Goal: Task Accomplishment & Management: Manage account settings

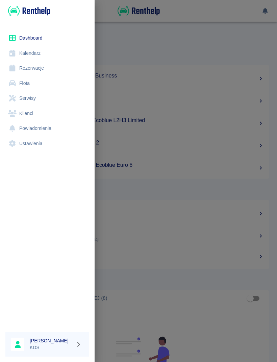
scroll to position [253, 0]
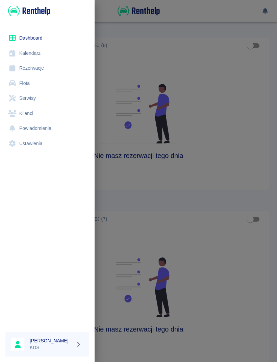
click at [37, 68] on link "Rezerwacje" at bounding box center [47, 68] width 84 height 15
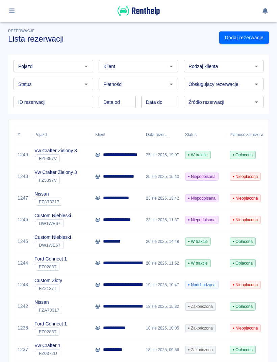
click at [10, 5] on button "button" at bounding box center [11, 11] width 13 height 12
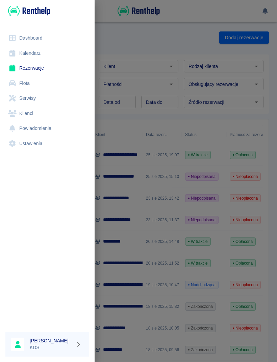
click at [31, 104] on link "Serwisy" at bounding box center [47, 98] width 84 height 15
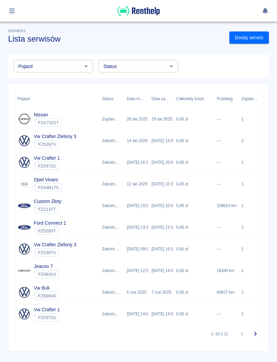
click at [10, 11] on icon "button" at bounding box center [11, 10] width 5 height 5
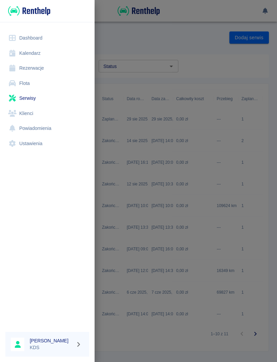
click at [26, 86] on link "Flota" at bounding box center [47, 83] width 84 height 15
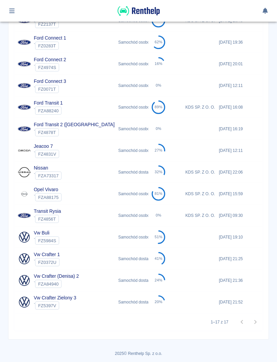
scroll to position [181, 0]
click at [123, 150] on div "Samochód osobowy" at bounding box center [131, 151] width 33 height 22
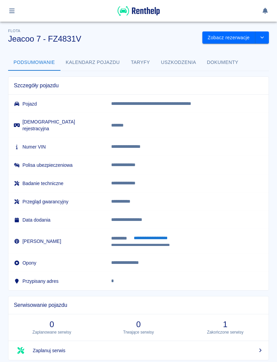
click at [164, 234] on button "**********" at bounding box center [151, 237] width 42 height 7
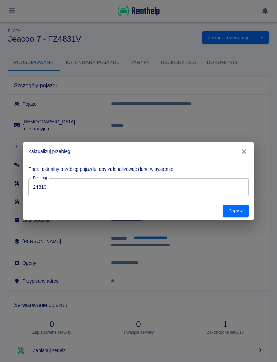
click at [182, 184] on input "24810" at bounding box center [138, 187] width 220 height 18
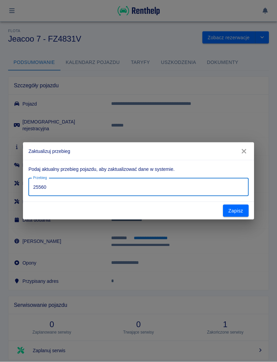
type input "25560"
click at [227, 208] on button "Zapisz" at bounding box center [236, 211] width 26 height 13
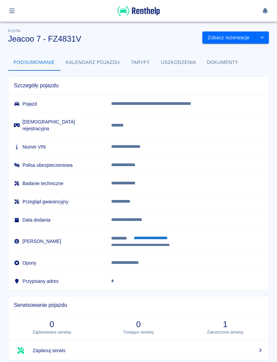
click at [18, 9] on button "button" at bounding box center [11, 11] width 13 height 12
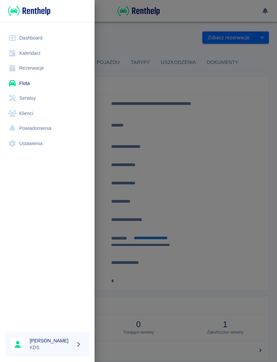
click at [38, 55] on link "Kalendarz" at bounding box center [47, 53] width 84 height 15
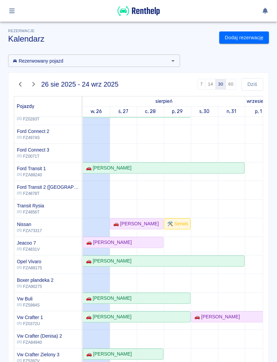
scroll to position [66, 0]
click at [141, 247] on link "🚗 [PERSON_NAME]" at bounding box center [123, 242] width 81 height 11
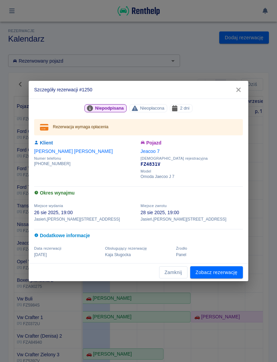
click at [239, 267] on link "Zobacz rezerwację" at bounding box center [216, 272] width 53 height 13
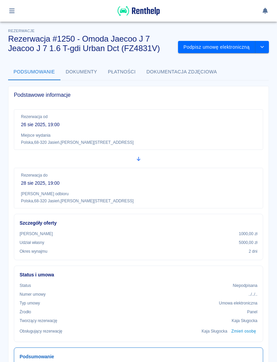
click at [232, 52] on button "Podpisz umowę elektroniczną" at bounding box center [216, 47] width 77 height 13
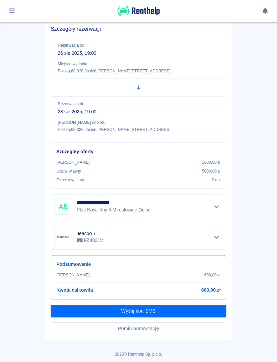
scroll to position [51, 0]
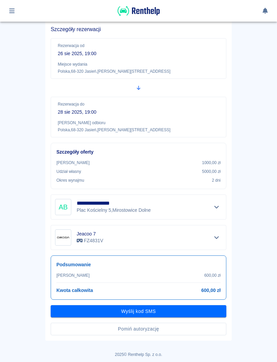
click at [210, 332] on button "Pomiń autoryzację" at bounding box center [139, 329] width 176 height 13
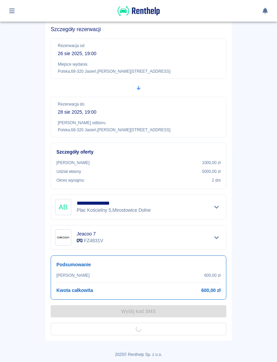
scroll to position [34, 0]
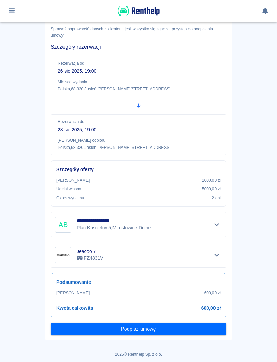
click at [204, 333] on button "Podpisz umowę" at bounding box center [139, 329] width 176 height 13
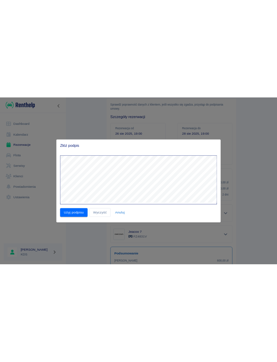
scroll to position [0, 0]
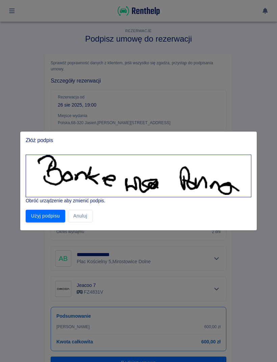
click at [61, 214] on button "Użyj podpisu" at bounding box center [46, 216] width 40 height 13
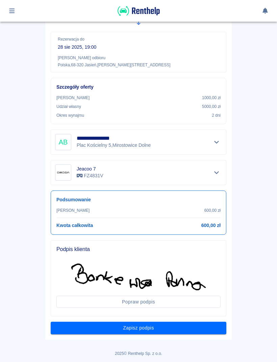
scroll to position [115, 0]
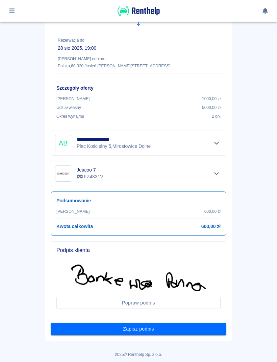
click at [212, 333] on button "Zapisz podpis" at bounding box center [139, 329] width 176 height 13
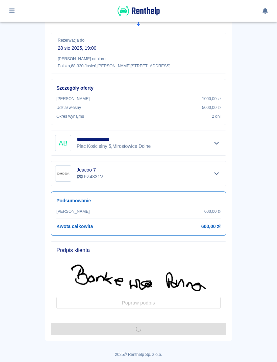
scroll to position [0, 0]
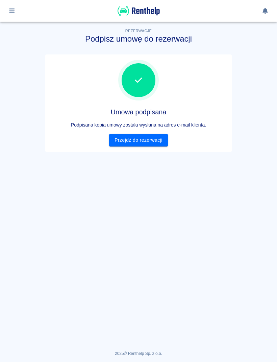
click at [152, 141] on link "Przejdź do rezerwacji" at bounding box center [138, 140] width 59 height 13
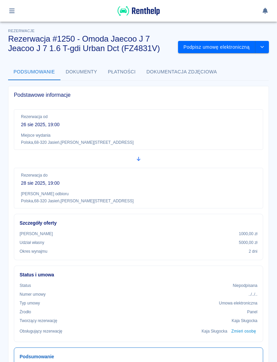
click at [159, 140] on p "[GEOGRAPHIC_DATA] , [STREET_ADDRESS]" at bounding box center [138, 143] width 235 height 6
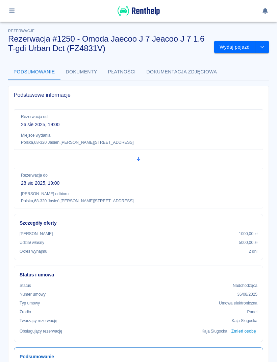
click at [240, 52] on button "Wydaj pojazd" at bounding box center [235, 47] width 41 height 13
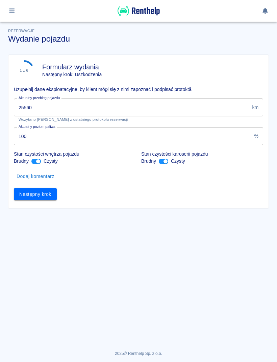
click at [219, 106] on input "25560" at bounding box center [132, 107] width 236 height 18
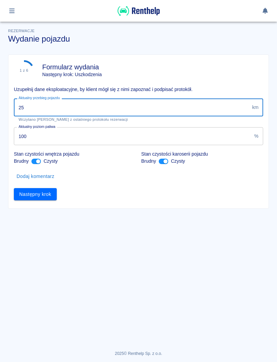
type input "2"
click at [211, 109] on input "Aktualny przebieg pojazdu" at bounding box center [132, 107] width 236 height 18
click at [72, 201] on div "1 z 6 Formularz wydania Następny krok: Uszkodzenia Uzupełnij dane eksploatacyjn…" at bounding box center [138, 132] width 261 height 154
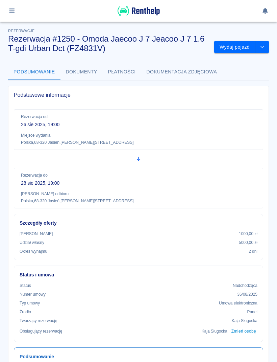
click at [241, 43] on button "Wydaj pojazd" at bounding box center [235, 47] width 41 height 13
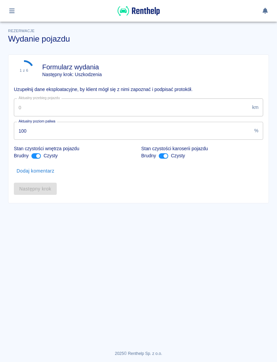
type input "25560"
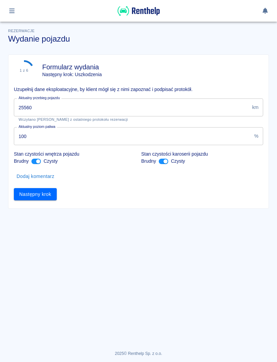
click at [52, 200] on button "Następny krok" at bounding box center [35, 194] width 43 height 13
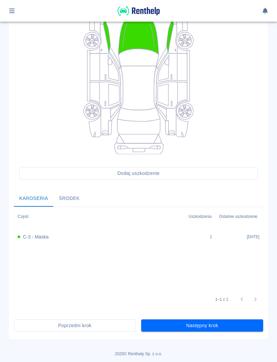
scroll to position [89, 0]
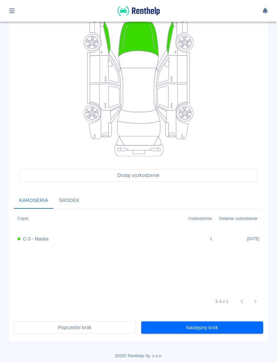
click at [235, 331] on button "Następny krok" at bounding box center [202, 327] width 122 height 13
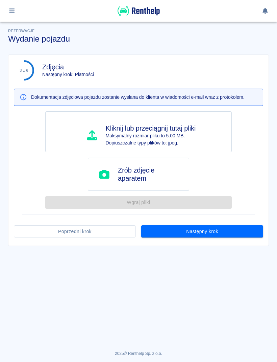
click at [246, 232] on button "Następny krok" at bounding box center [202, 231] width 122 height 13
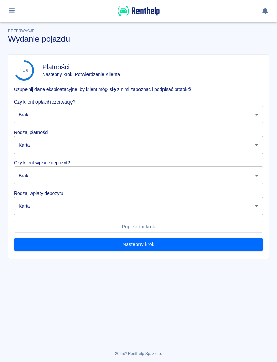
click at [240, 116] on body "Używamy plików Cookies, by zapewnić Ci najlepsze możliwe doświadczenie. Aby dow…" at bounding box center [138, 181] width 277 height 362
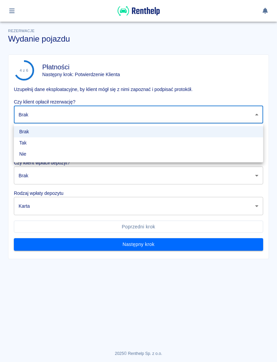
click at [65, 143] on li "Tak" at bounding box center [139, 142] width 250 height 11
type input "true"
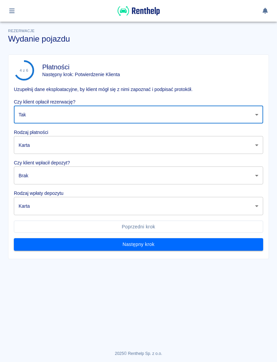
click at [73, 145] on body "Używamy plików Cookies, by zapewnić Ci najlepsze możliwe doświadczenie. Aby dow…" at bounding box center [138, 181] width 277 height 362
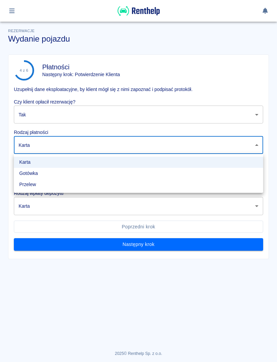
click at [47, 175] on li "Gotówka" at bounding box center [139, 173] width 250 height 11
type input "cash"
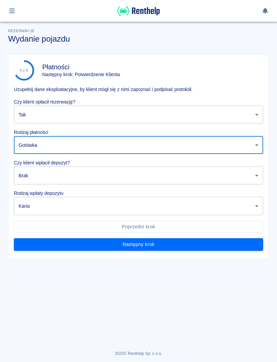
click at [71, 178] on body "Używamy plików Cookies, by zapewnić Ci najlepsze możliwe doświadczenie. Aby dow…" at bounding box center [138, 181] width 277 height 362
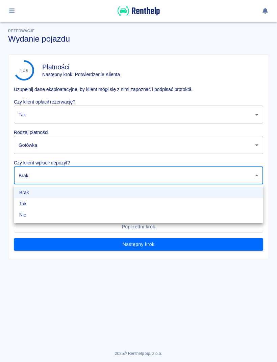
click at [46, 204] on li "Tak" at bounding box center [139, 203] width 250 height 11
type input "true"
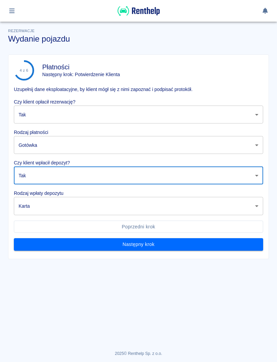
click at [76, 207] on body "Używamy plików Cookies, by zapewnić Ci najlepsze możliwe doświadczenie. Aby dow…" at bounding box center [138, 181] width 277 height 362
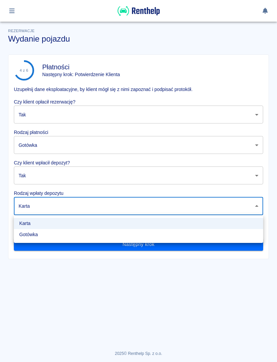
click at [50, 237] on li "Gotówka" at bounding box center [139, 234] width 250 height 11
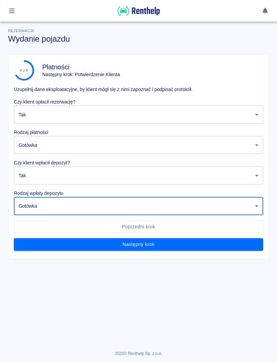
type input "cash"
click at [162, 245] on button "Następny krok" at bounding box center [139, 244] width 250 height 13
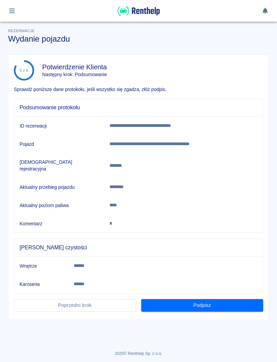
click at [235, 301] on button "Podpisz" at bounding box center [202, 305] width 122 height 13
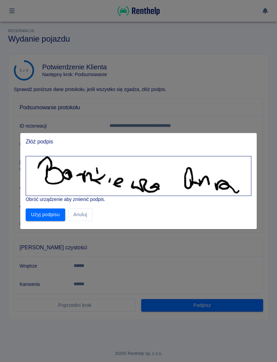
click at [51, 214] on button "Użyj podpisu" at bounding box center [46, 214] width 40 height 13
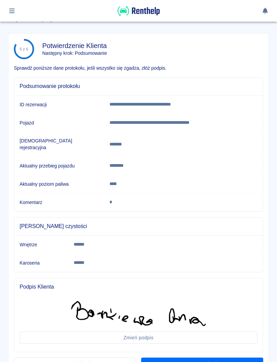
scroll to position [48, 0]
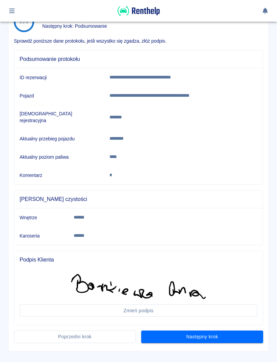
click at [245, 331] on button "Następny krok" at bounding box center [202, 337] width 122 height 13
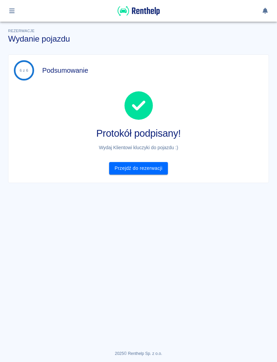
scroll to position [0, 0]
click at [160, 165] on link "Przejdź do rezerwacji" at bounding box center [138, 168] width 59 height 13
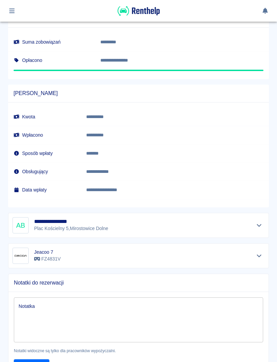
scroll to position [413, 0]
